Goal: Task Accomplishment & Management: Manage account settings

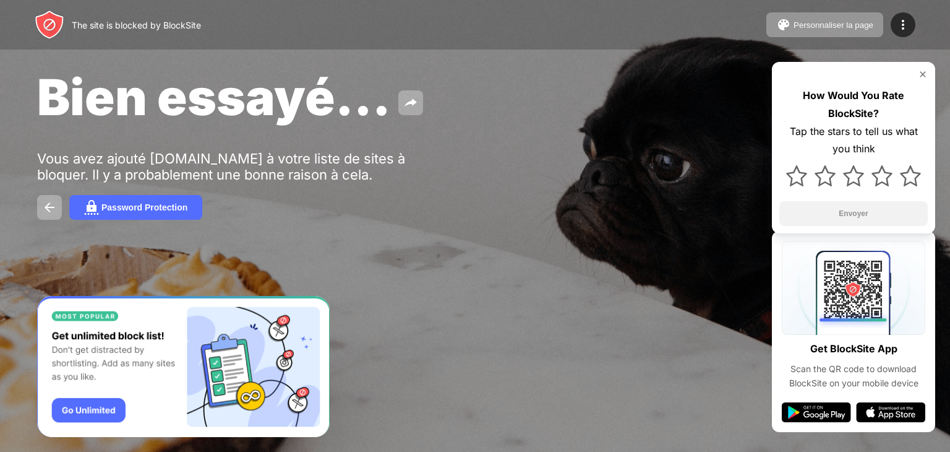
click at [458, 142] on div "Bien essayé... Vous avez ajouté play.pokemonshowdown.com à votre liste de sites…" at bounding box center [475, 143] width 950 height 286
